Goal: Find specific page/section: Find specific page/section

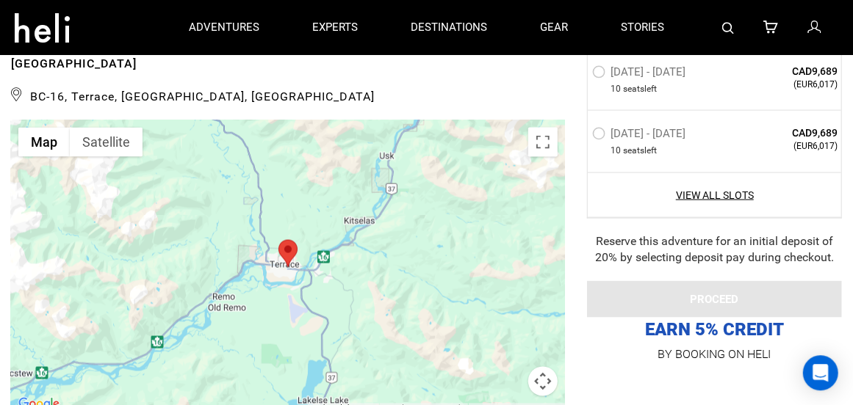
scroll to position [3439, 0]
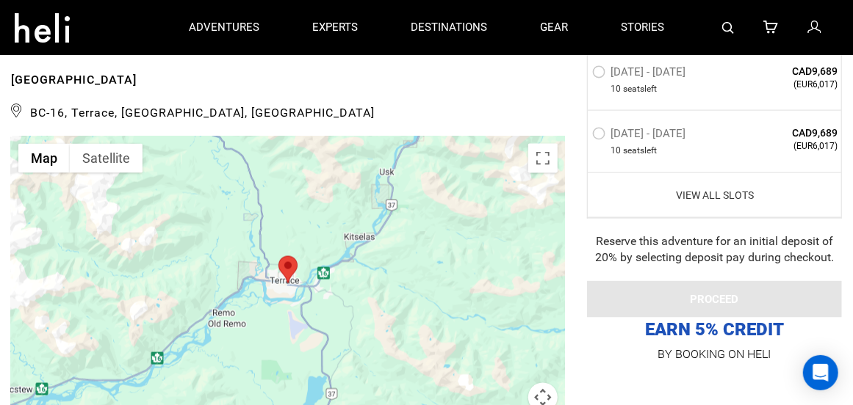
click at [729, 196] on link "View All Slots" at bounding box center [714, 194] width 245 height 15
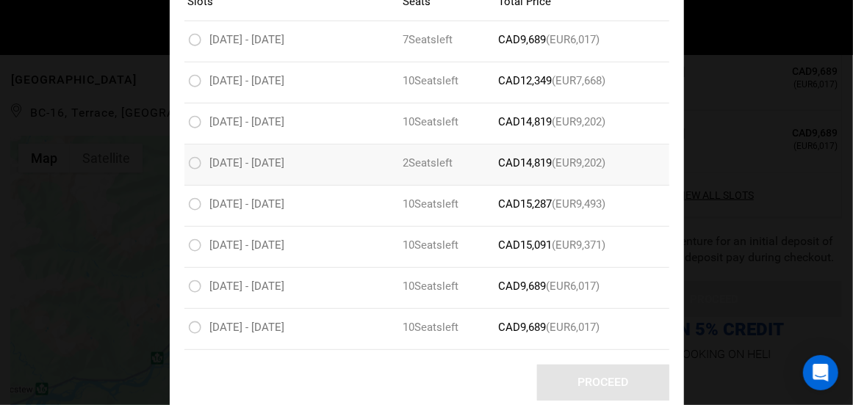
scroll to position [198, 0]
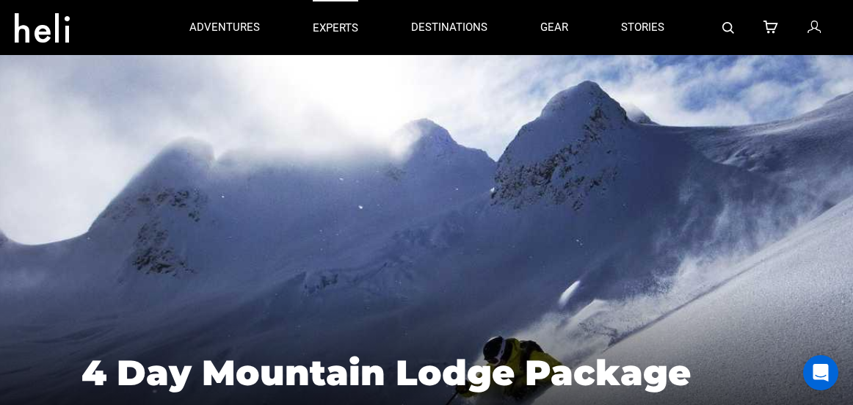
click at [327, 26] on p "experts" at bounding box center [336, 28] width 46 height 15
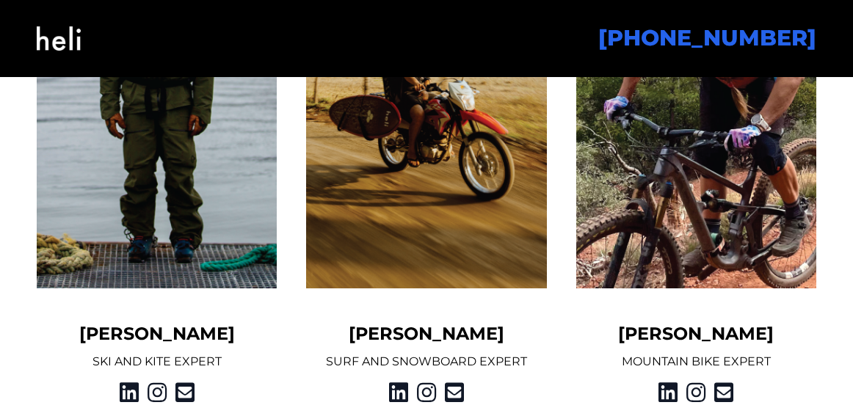
scroll to position [1299, 0]
